Goal: Communication & Community: Participate in discussion

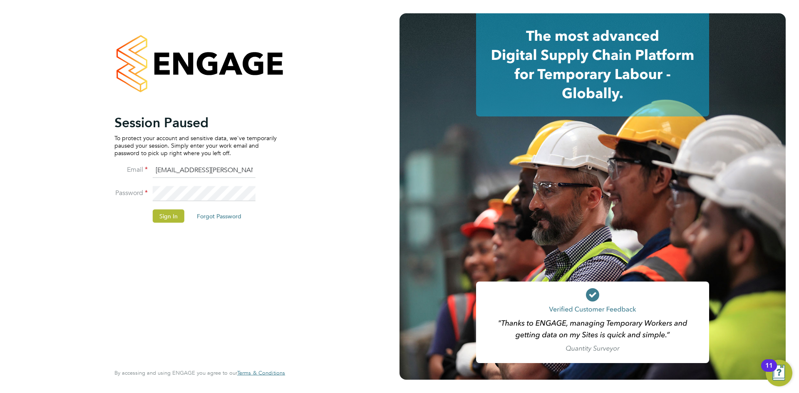
drag, startPoint x: 169, startPoint y: 219, endPoint x: 181, endPoint y: 225, distance: 14.2
click at [168, 218] on button "Sign In" at bounding box center [169, 215] width 32 height 13
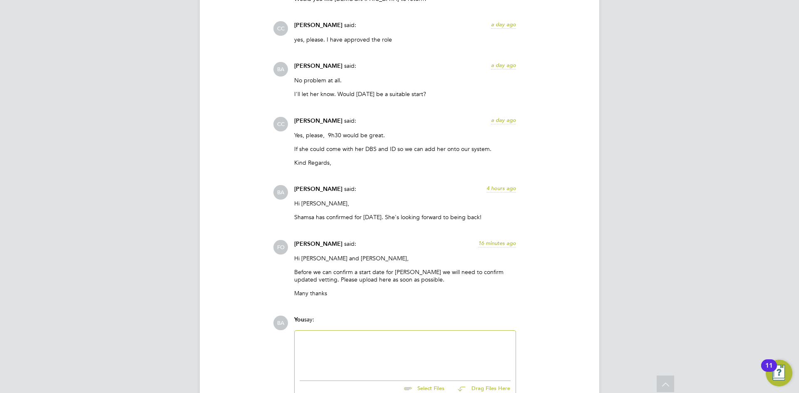
scroll to position [1067, 0]
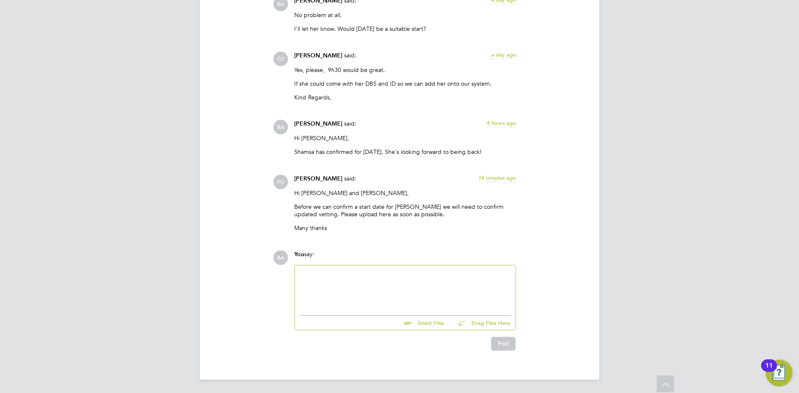
click at [340, 275] on div at bounding box center [405, 288] width 211 height 36
click at [498, 347] on button "Post" at bounding box center [503, 344] width 25 height 13
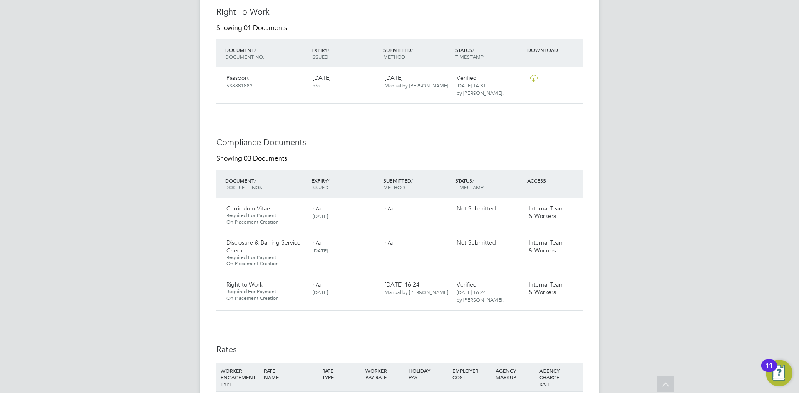
scroll to position [0, 0]
